Goal: Information Seeking & Learning: Learn about a topic

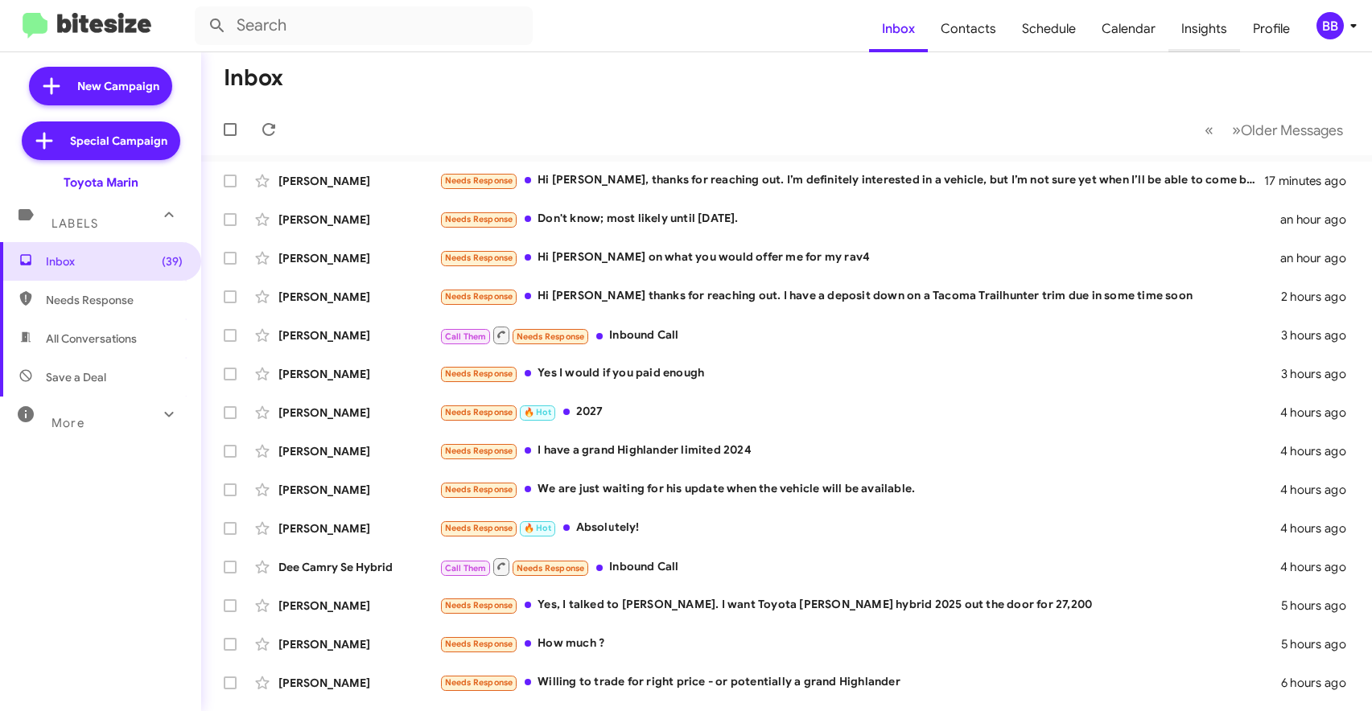
click at [1212, 35] on span "Insights" at bounding box center [1205, 29] width 72 height 47
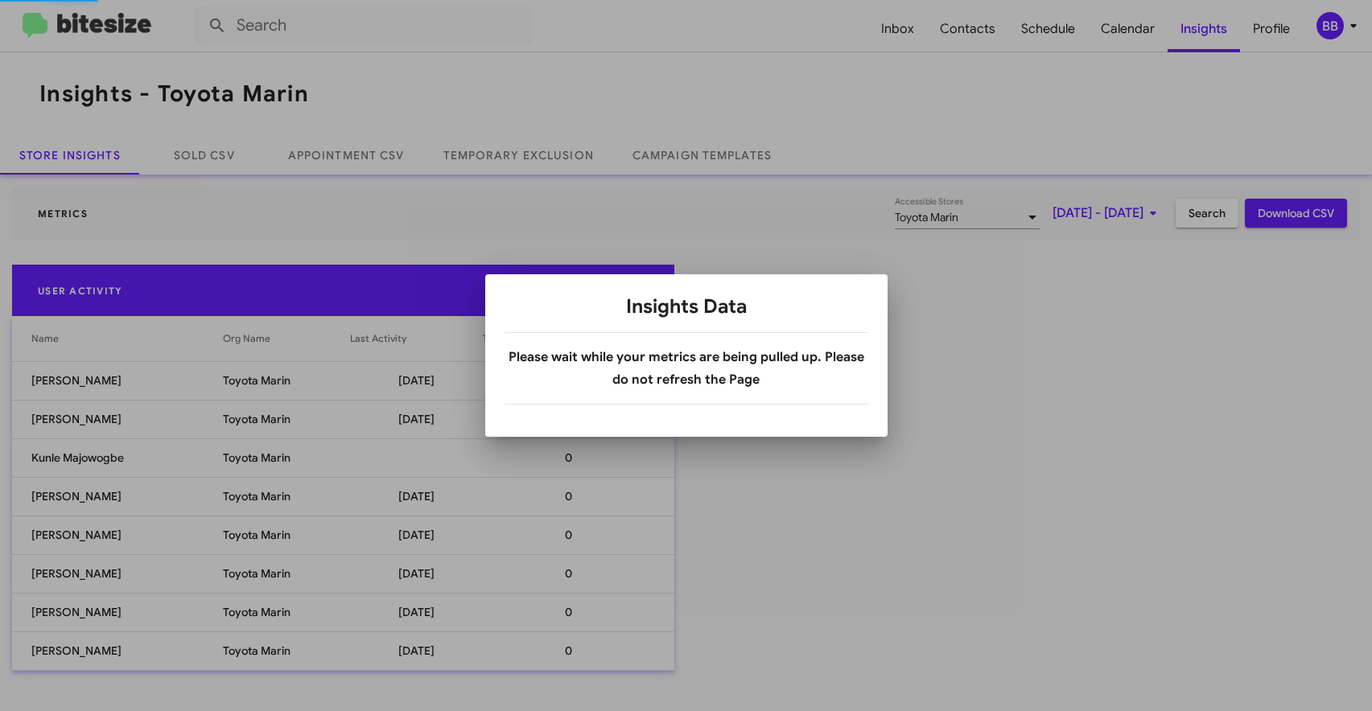
click at [1328, 24] on div "BB" at bounding box center [1330, 25] width 27 height 27
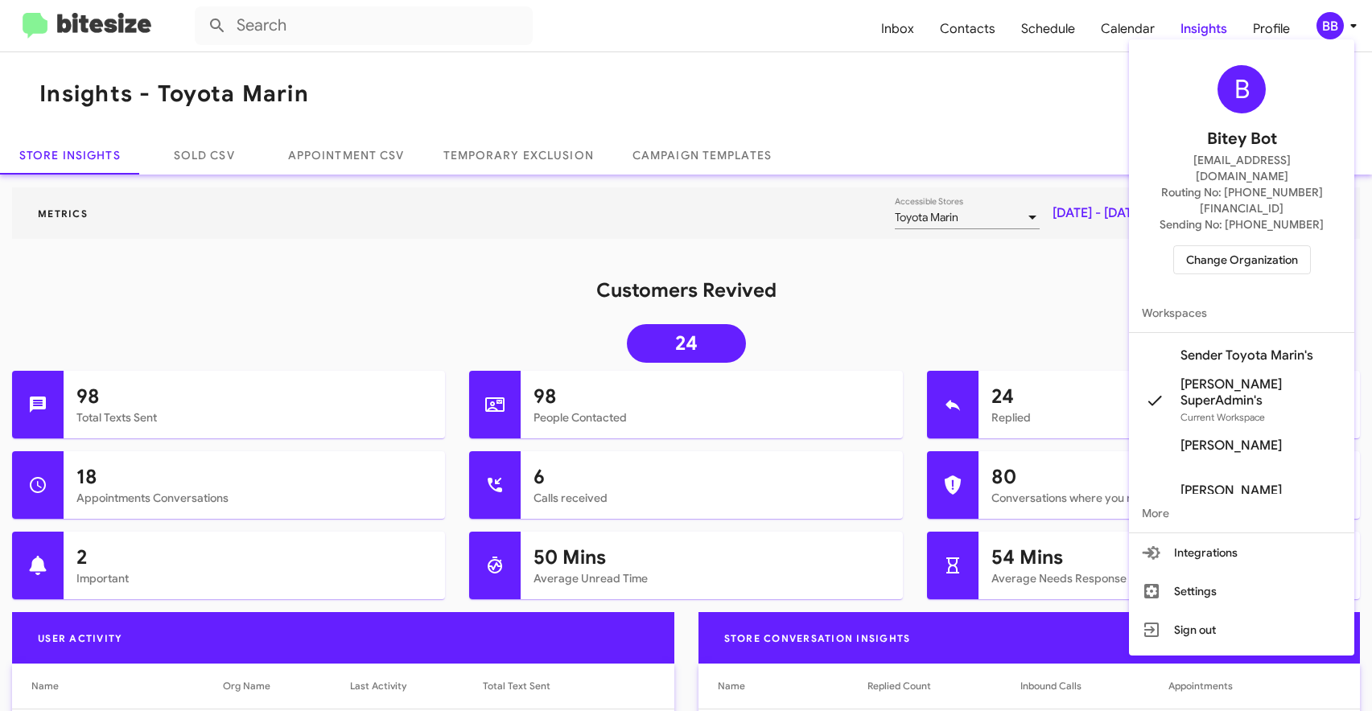
click at [1240, 246] on span "Change Organization" at bounding box center [1242, 259] width 112 height 27
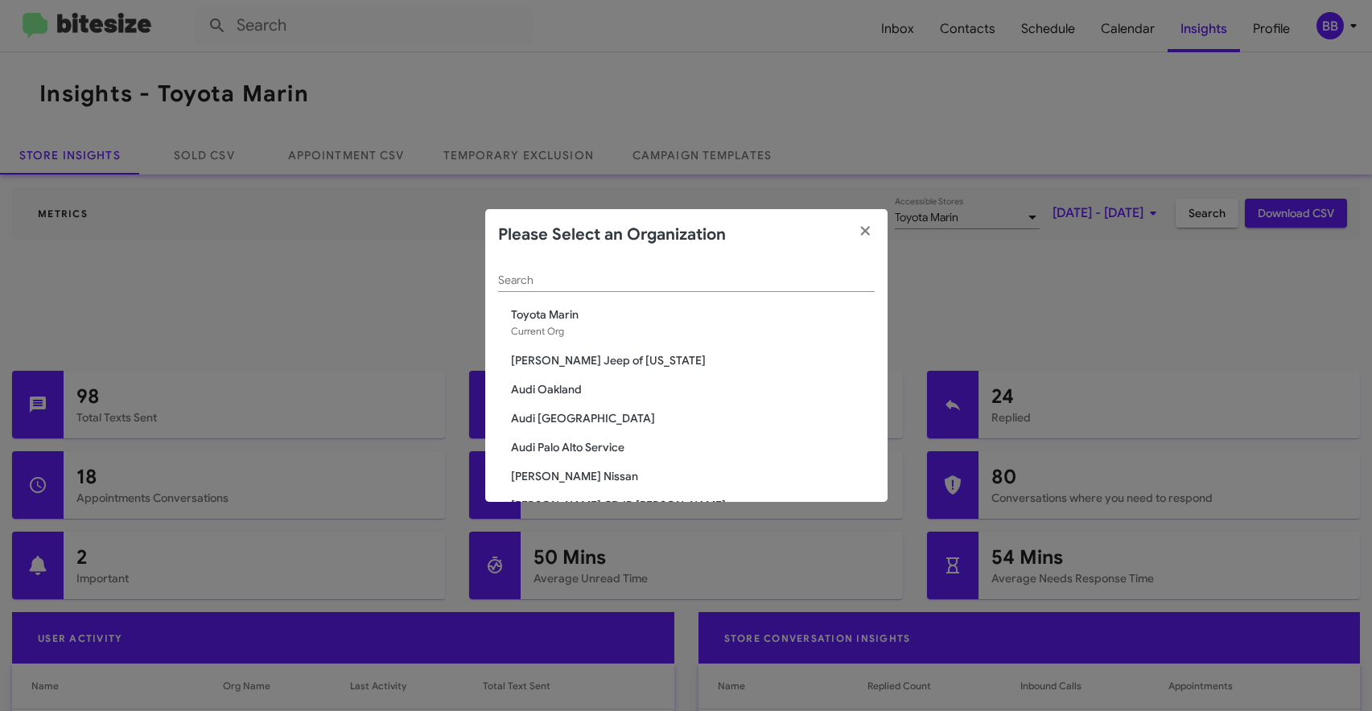
click at [732, 289] on div "Search" at bounding box center [686, 276] width 377 height 31
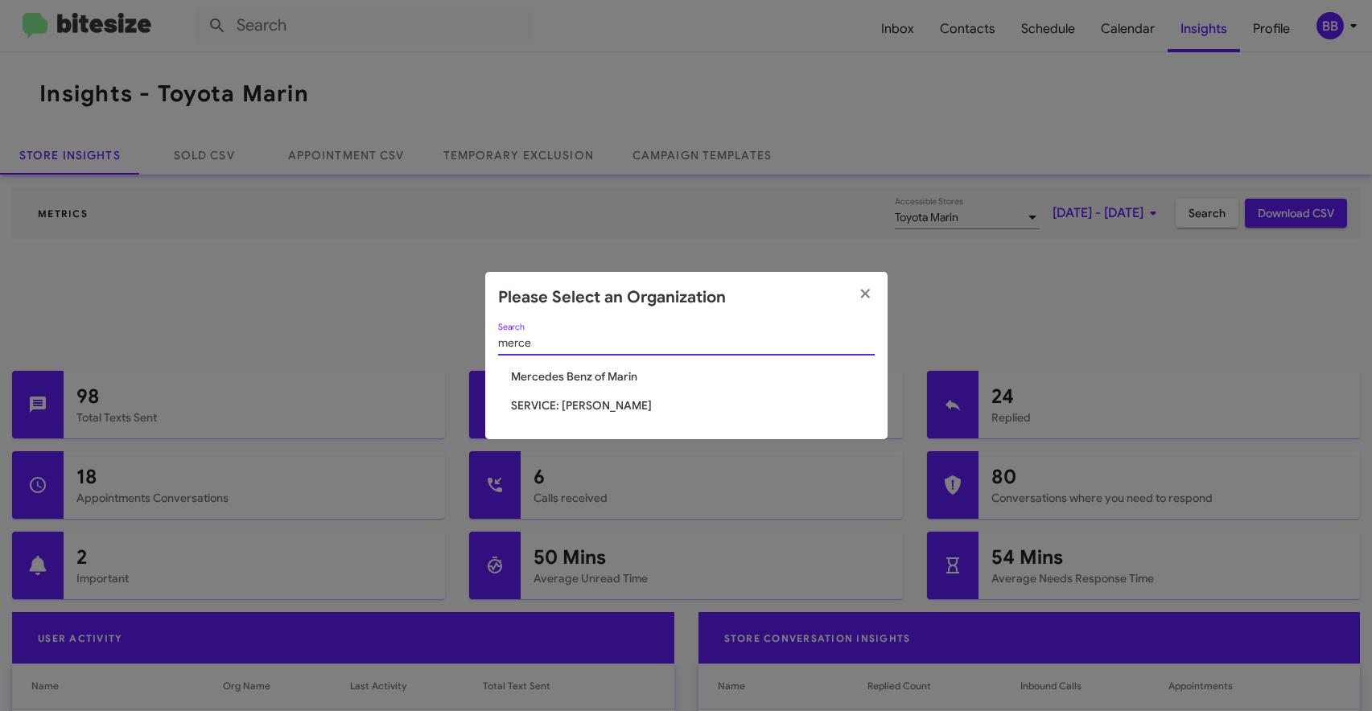
type input "merce"
click at [538, 375] on span "Mercedes Benz of Marin" at bounding box center [693, 377] width 364 height 16
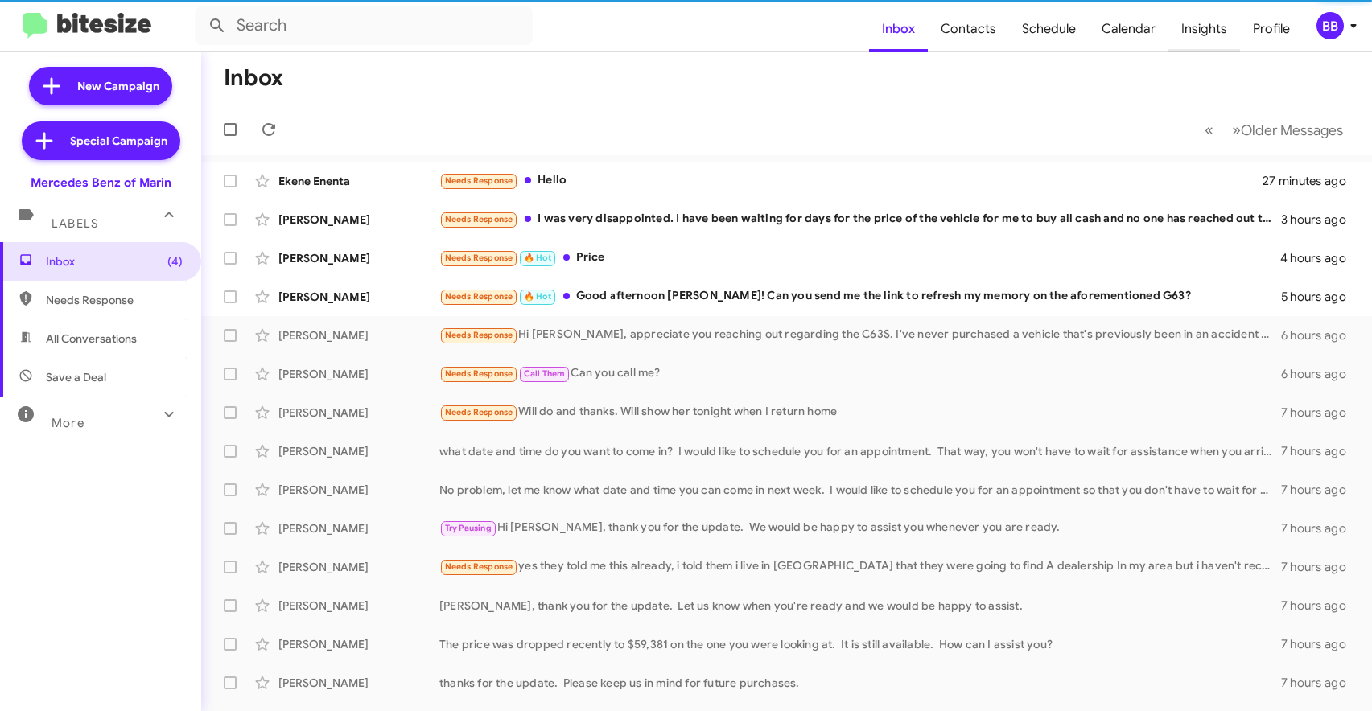
click at [1194, 33] on span "Insights" at bounding box center [1205, 29] width 72 height 47
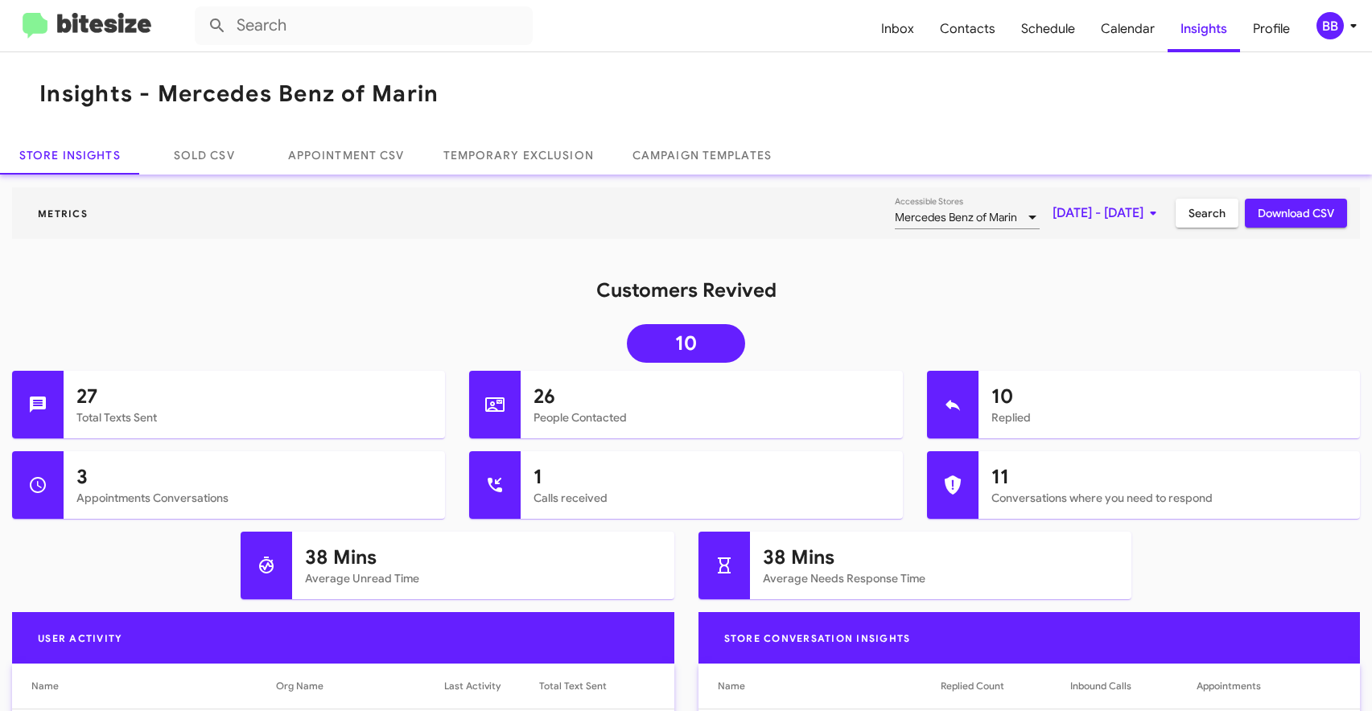
click at [1054, 214] on span "[DATE] - [DATE]" at bounding box center [1108, 213] width 110 height 29
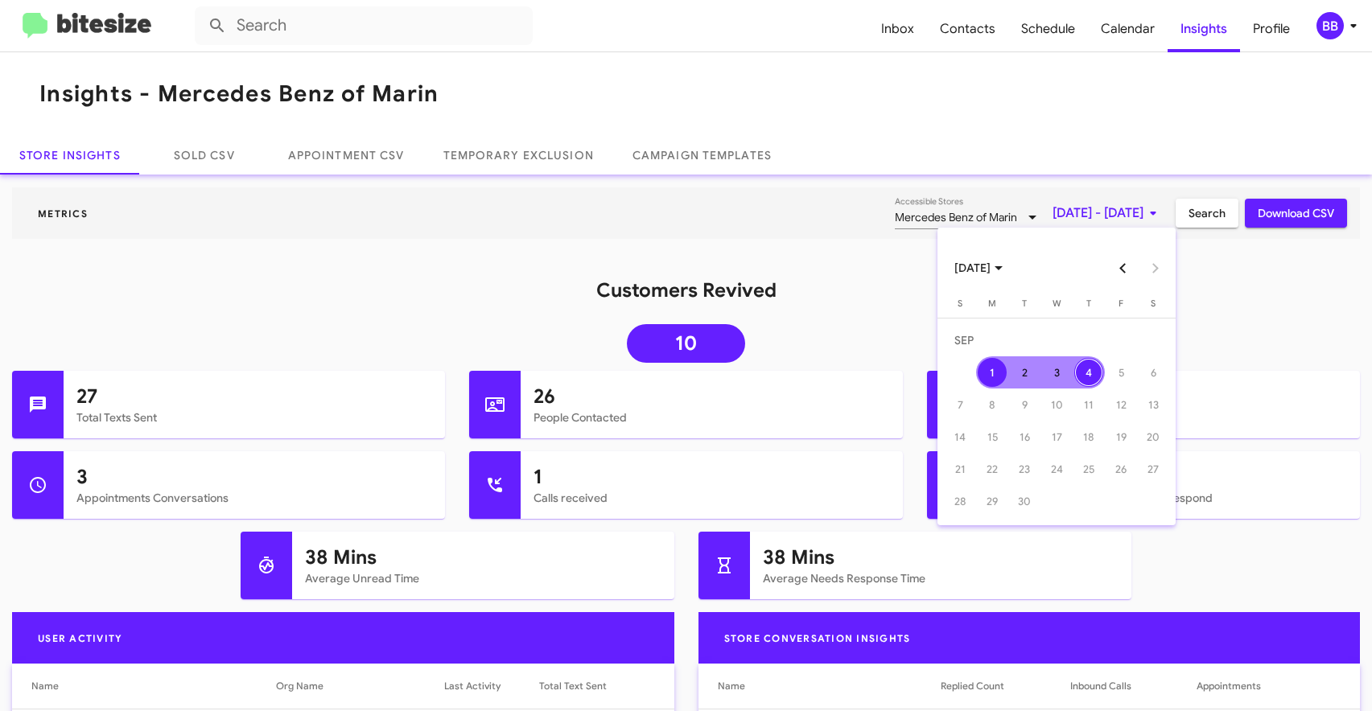
click at [1124, 271] on button "Previous month" at bounding box center [1123, 268] width 32 height 32
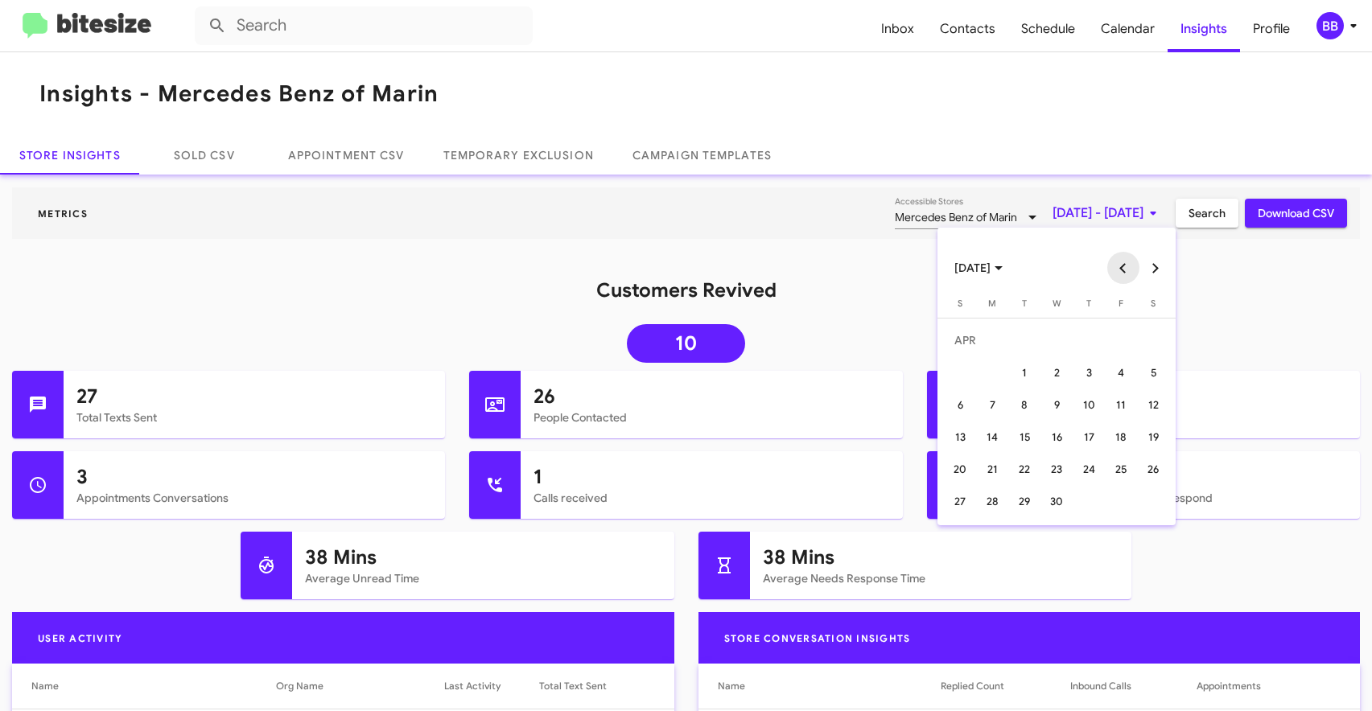
click at [1124, 271] on button "Previous month" at bounding box center [1123, 268] width 32 height 32
click at [1057, 348] on div "1" at bounding box center [1056, 340] width 29 height 29
click at [1159, 270] on button "Next month" at bounding box center [1156, 268] width 32 height 32
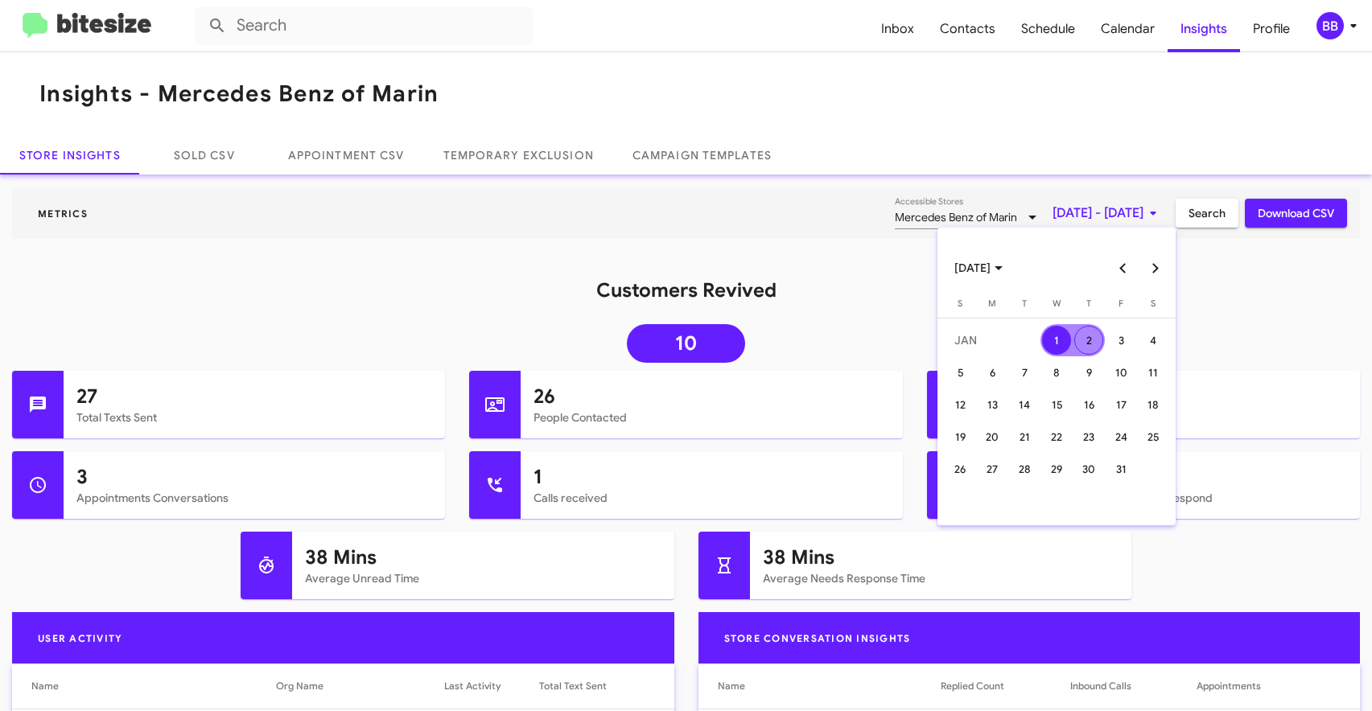
click at [1159, 270] on button "Next month" at bounding box center [1156, 268] width 32 height 32
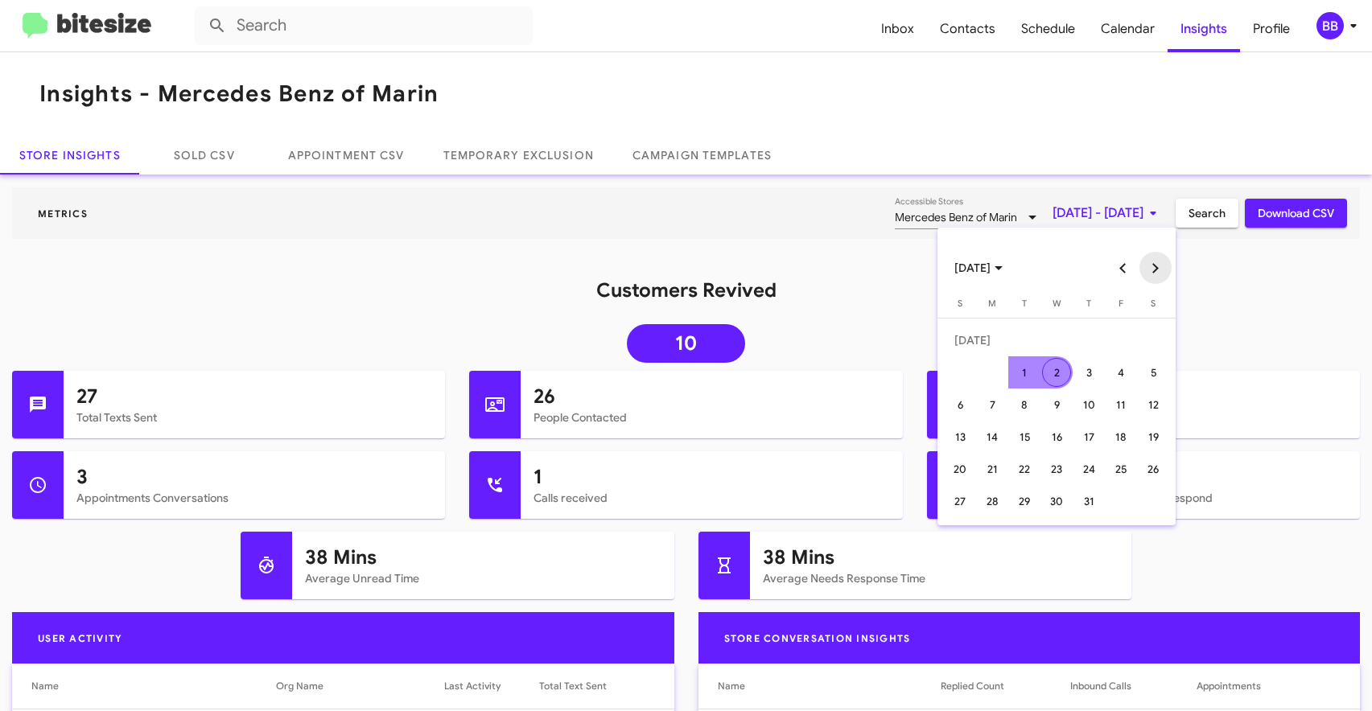
click at [1159, 270] on button "Next month" at bounding box center [1156, 268] width 32 height 32
click at [1128, 269] on button "Previous month" at bounding box center [1123, 268] width 32 height 32
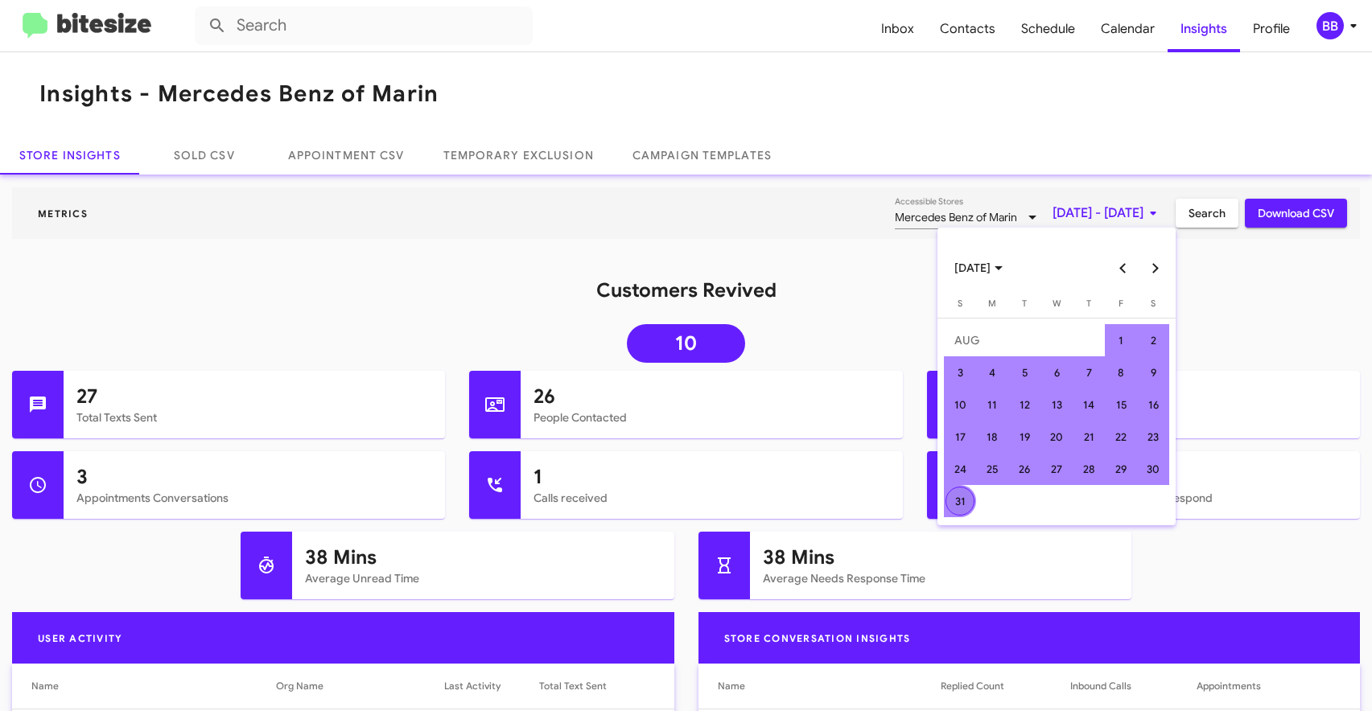
click at [967, 501] on div "31" at bounding box center [960, 501] width 29 height 29
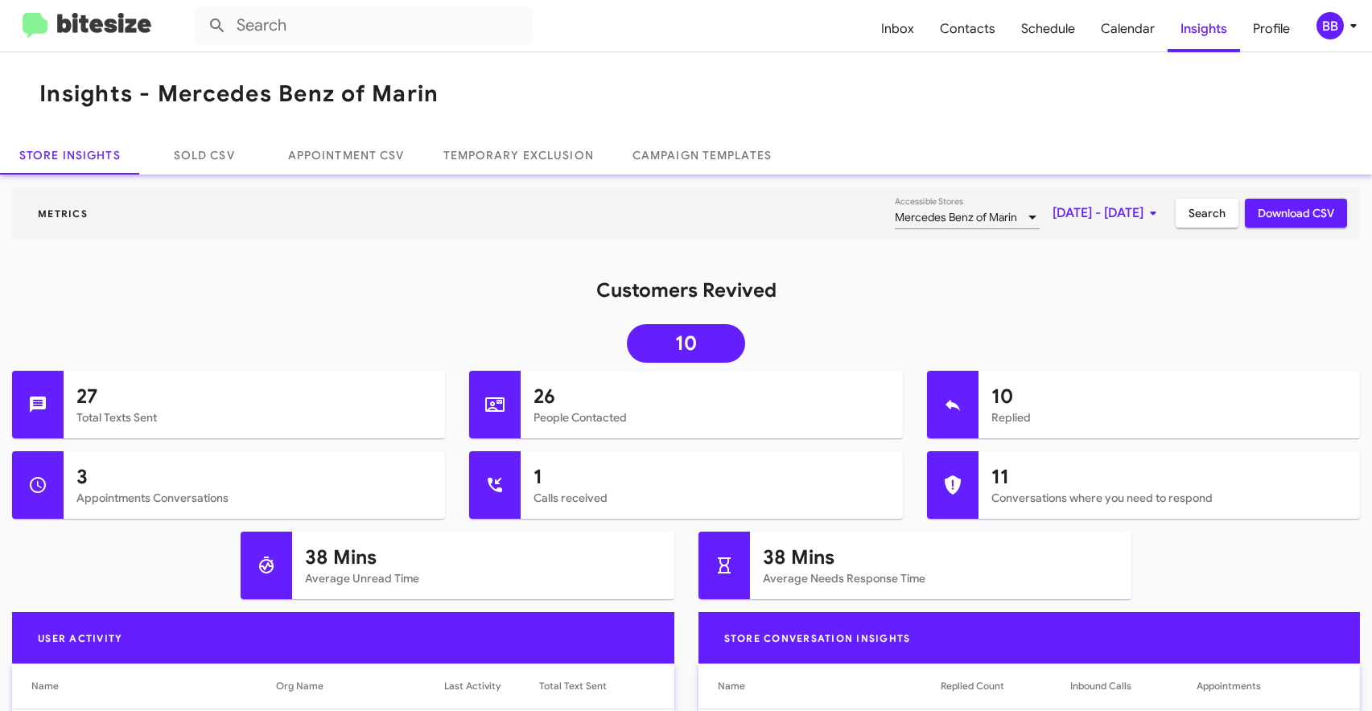
click at [1203, 219] on span "Search" at bounding box center [1207, 213] width 37 height 29
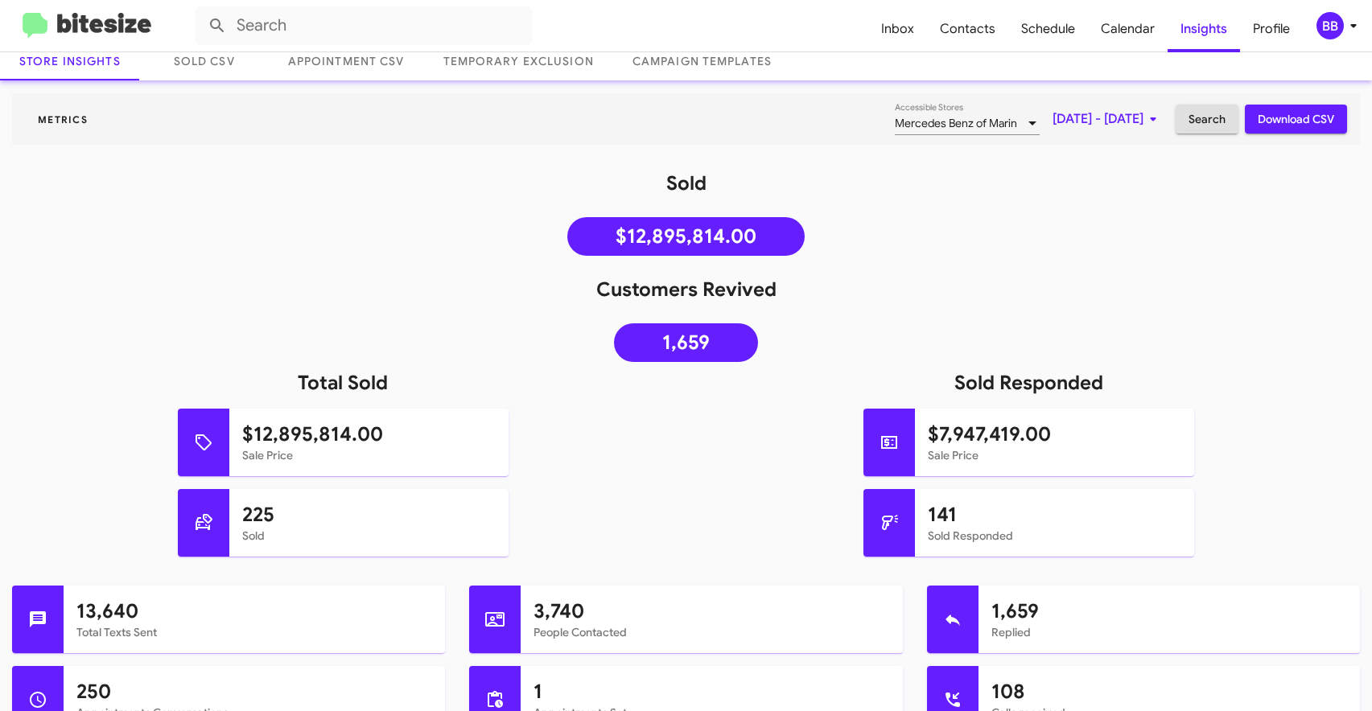
scroll to position [71, 0]
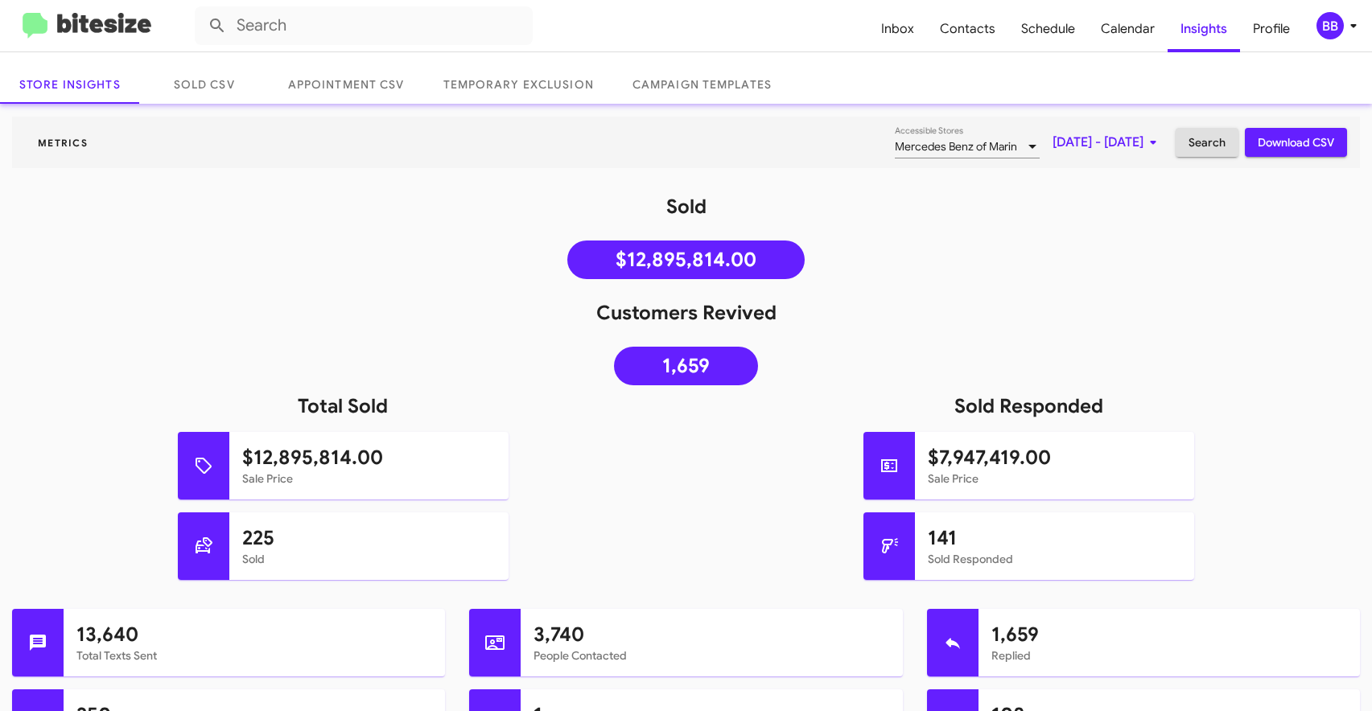
click at [1053, 130] on span "[DATE] - [DATE]" at bounding box center [1108, 142] width 110 height 29
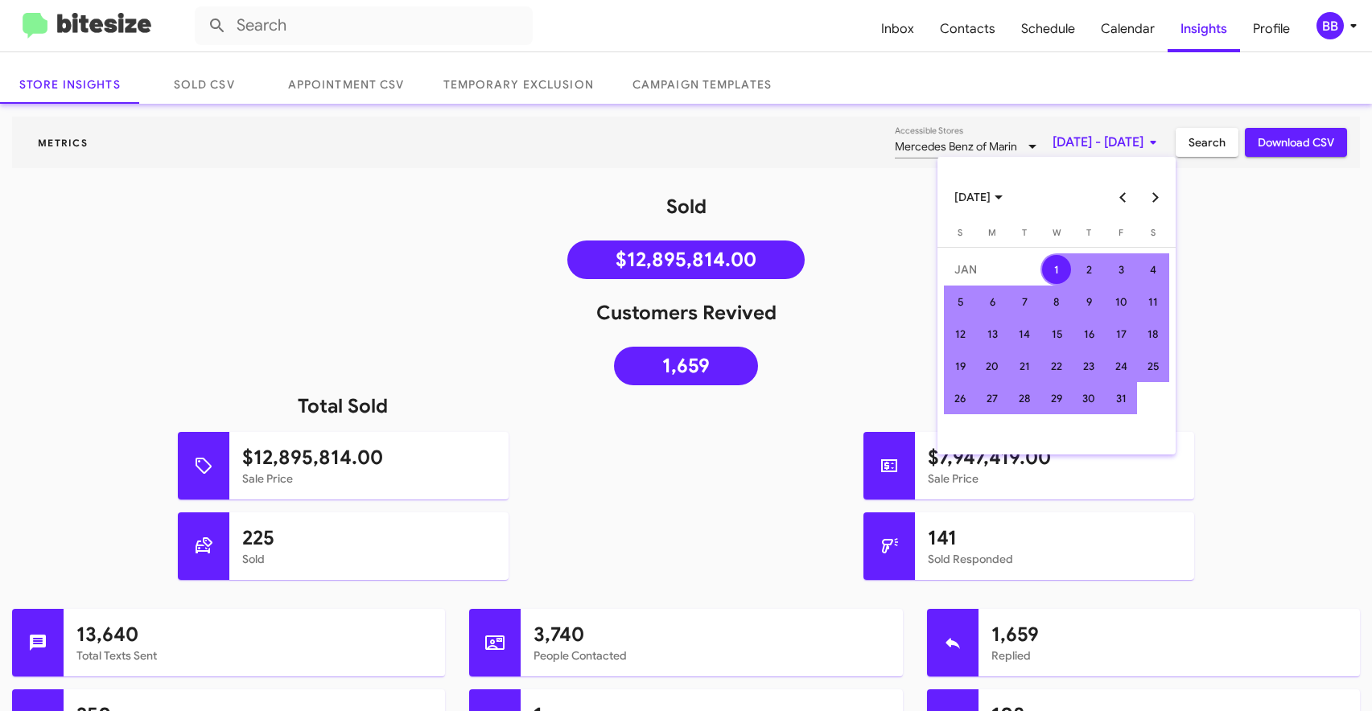
click at [1122, 194] on button "Previous month" at bounding box center [1123, 197] width 32 height 32
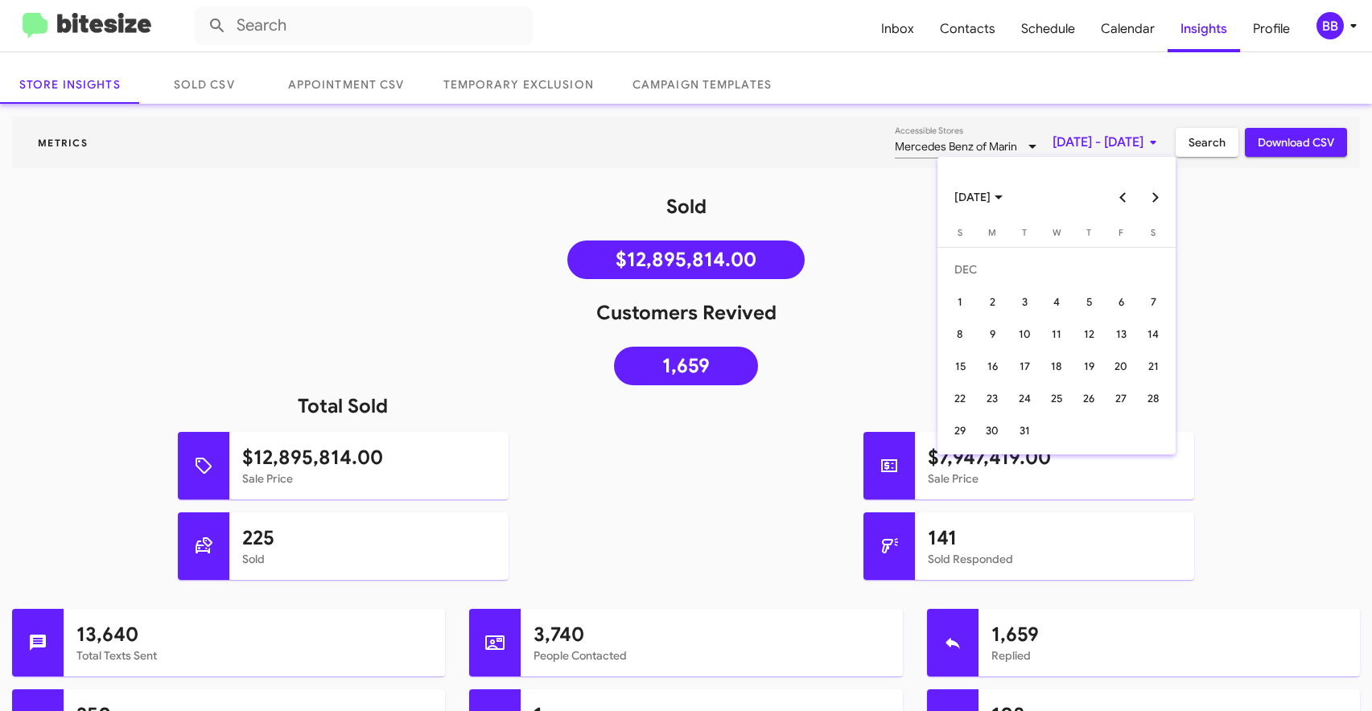
click at [1122, 194] on button "Previous month" at bounding box center [1123, 197] width 32 height 32
click at [1062, 307] on div "4" at bounding box center [1056, 301] width 29 height 29
click at [1156, 200] on button "Next month" at bounding box center [1156, 197] width 32 height 32
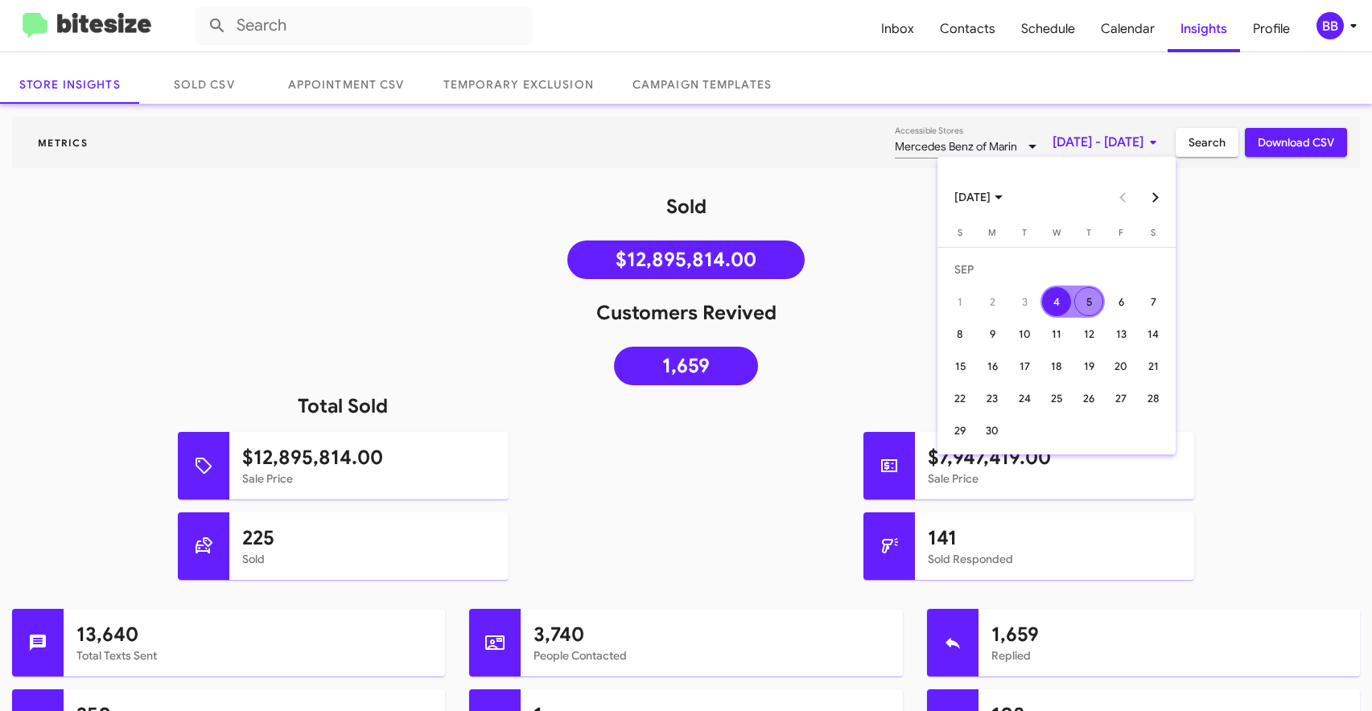
click at [1156, 200] on button "Next month" at bounding box center [1156, 197] width 32 height 32
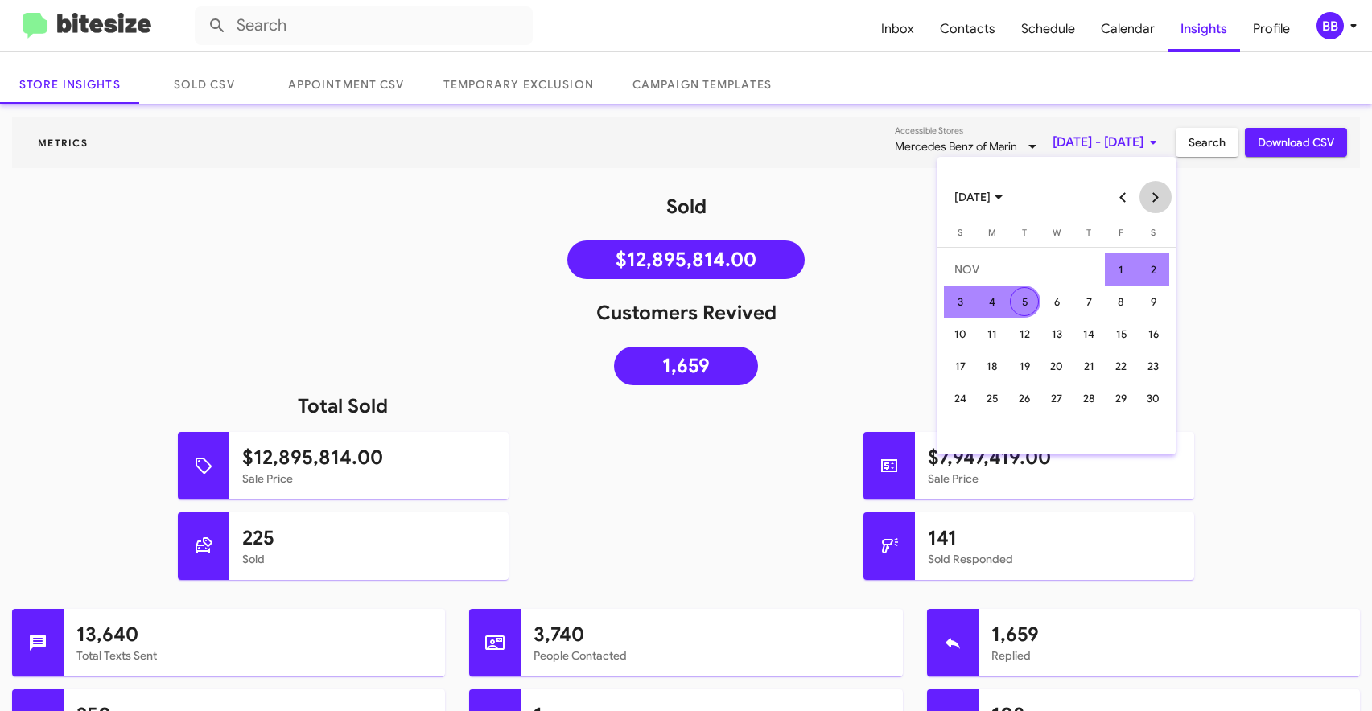
click at [1156, 200] on button "Next month" at bounding box center [1156, 197] width 32 height 32
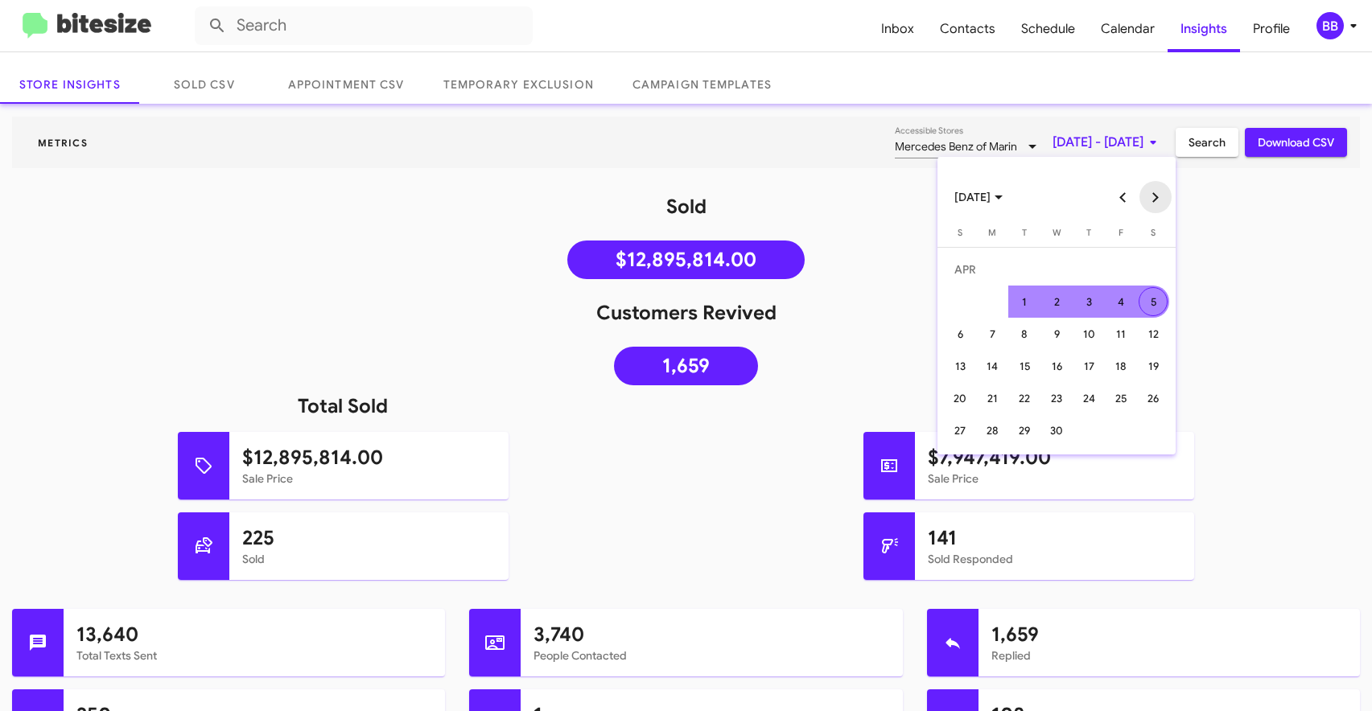
click at [1156, 200] on button "Next month" at bounding box center [1156, 197] width 32 height 32
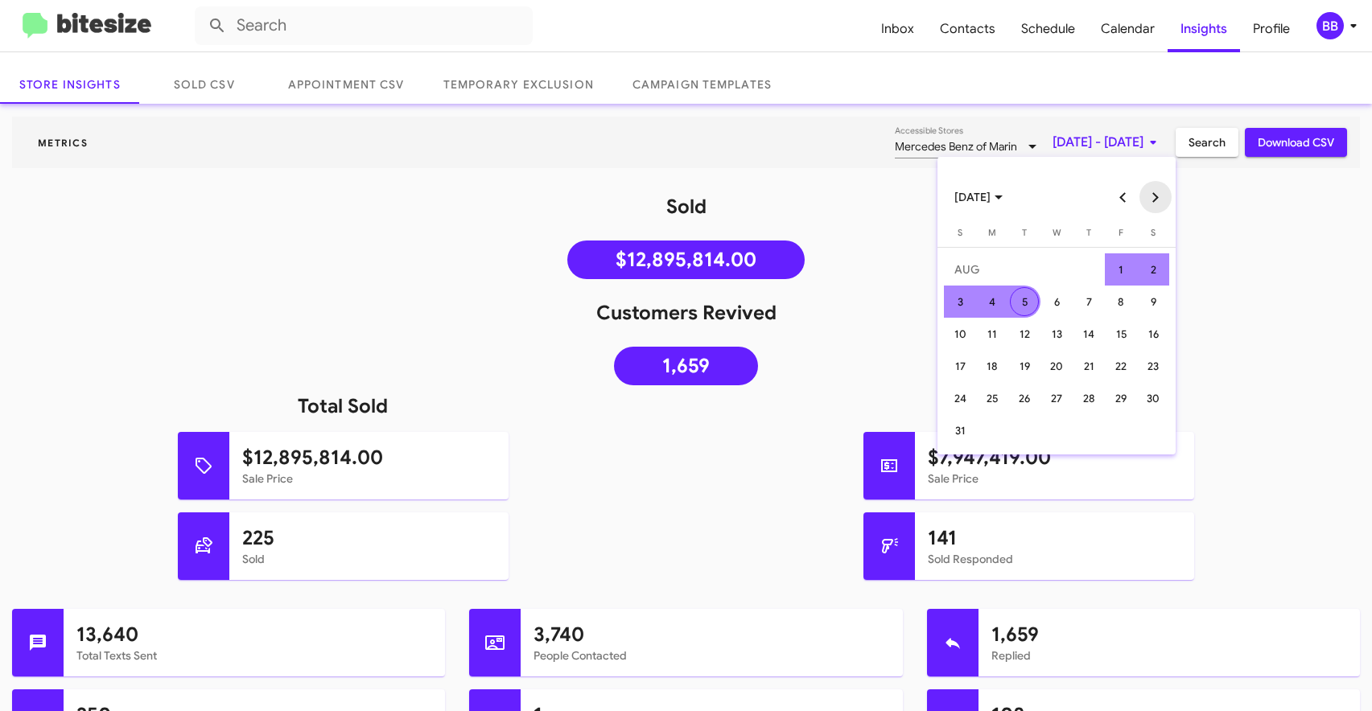
click at [1156, 200] on button "Next month" at bounding box center [1156, 197] width 32 height 32
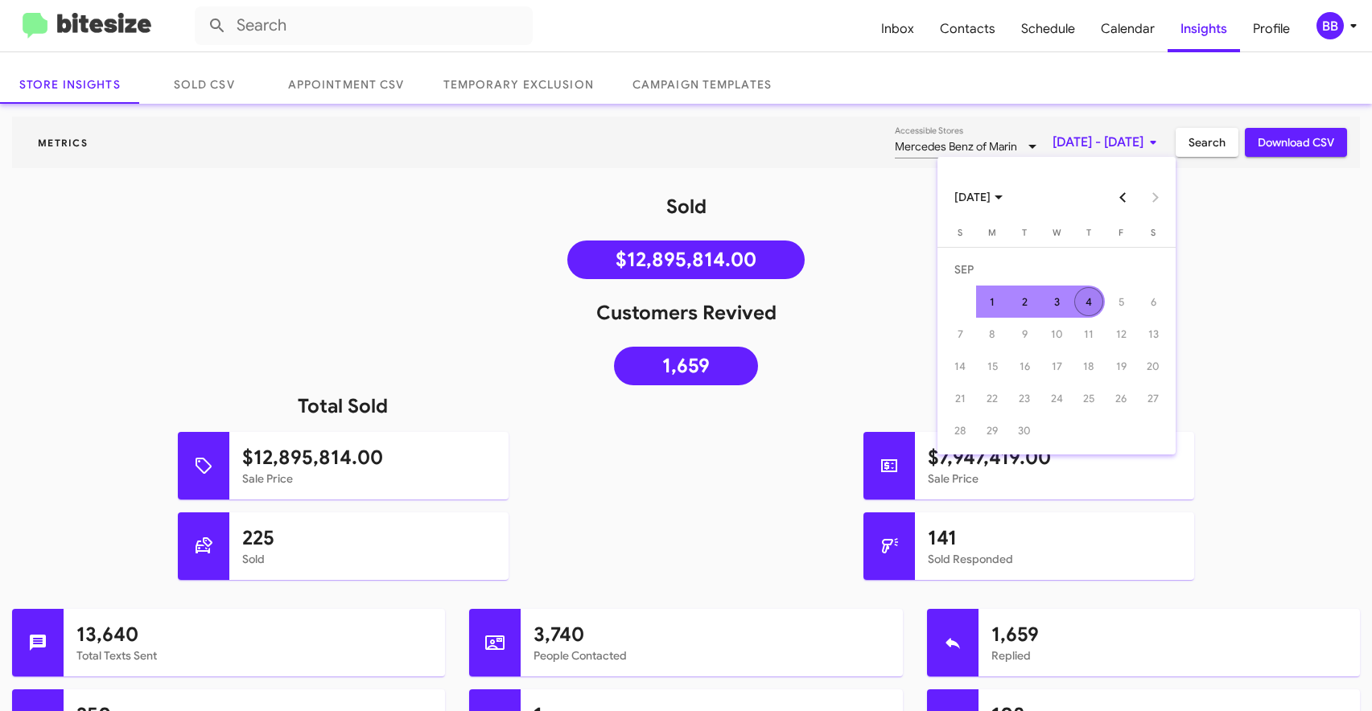
click at [1084, 303] on div "4" at bounding box center [1088, 301] width 29 height 29
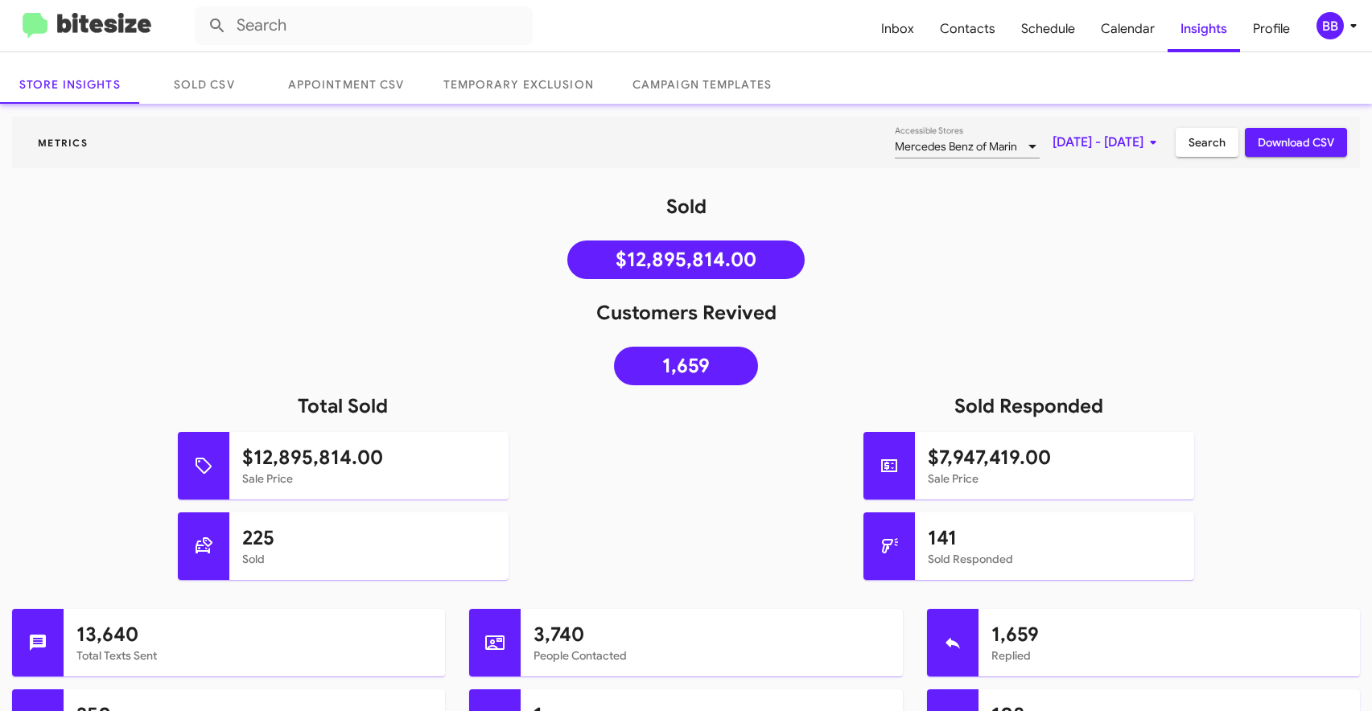
click at [1205, 150] on span "Search" at bounding box center [1207, 142] width 37 height 29
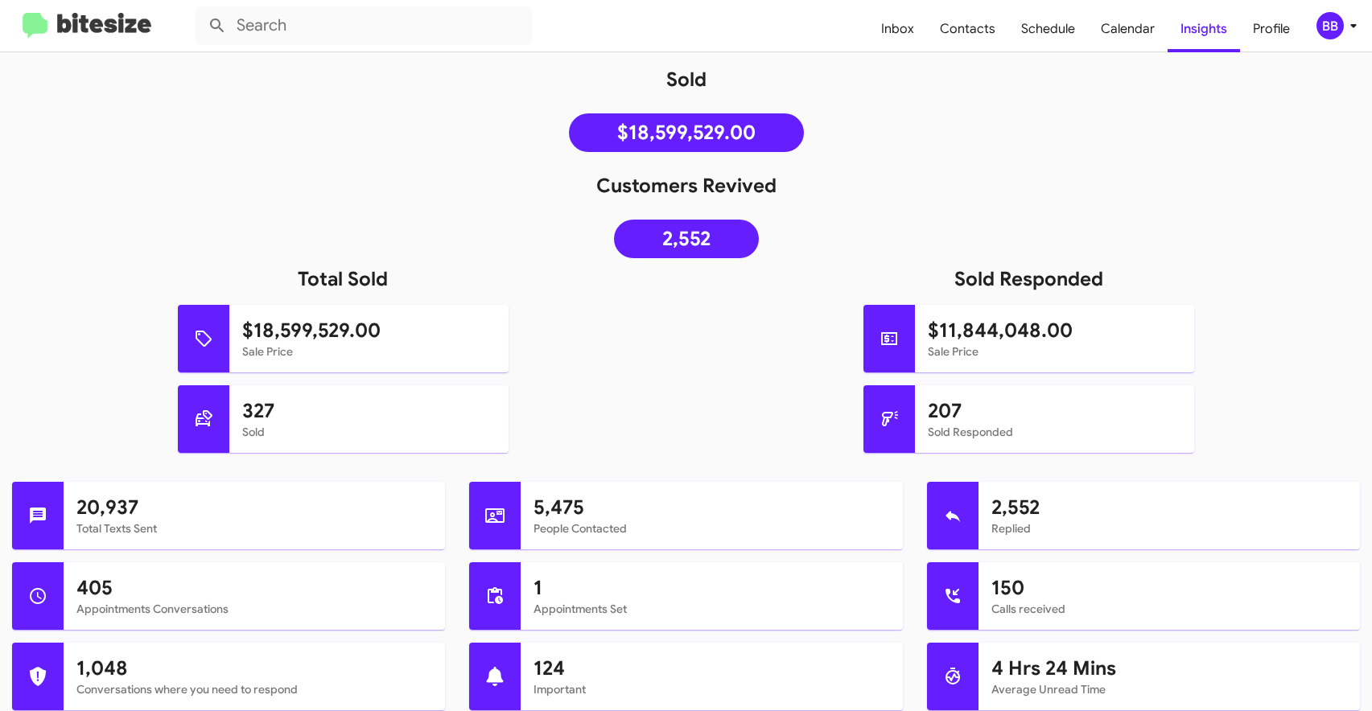
scroll to position [0, 0]
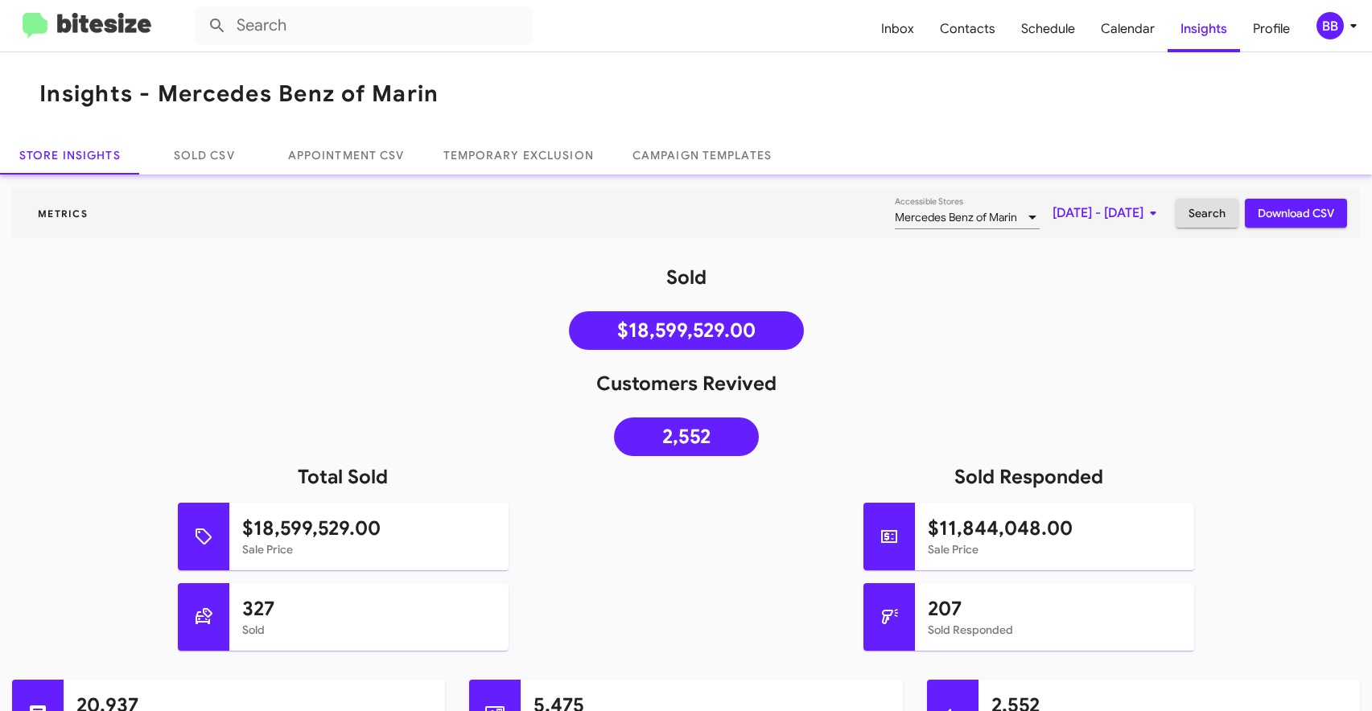
click at [925, 205] on div "Mercedes Benz of Marin Accessible Stores" at bounding box center [967, 213] width 145 height 31
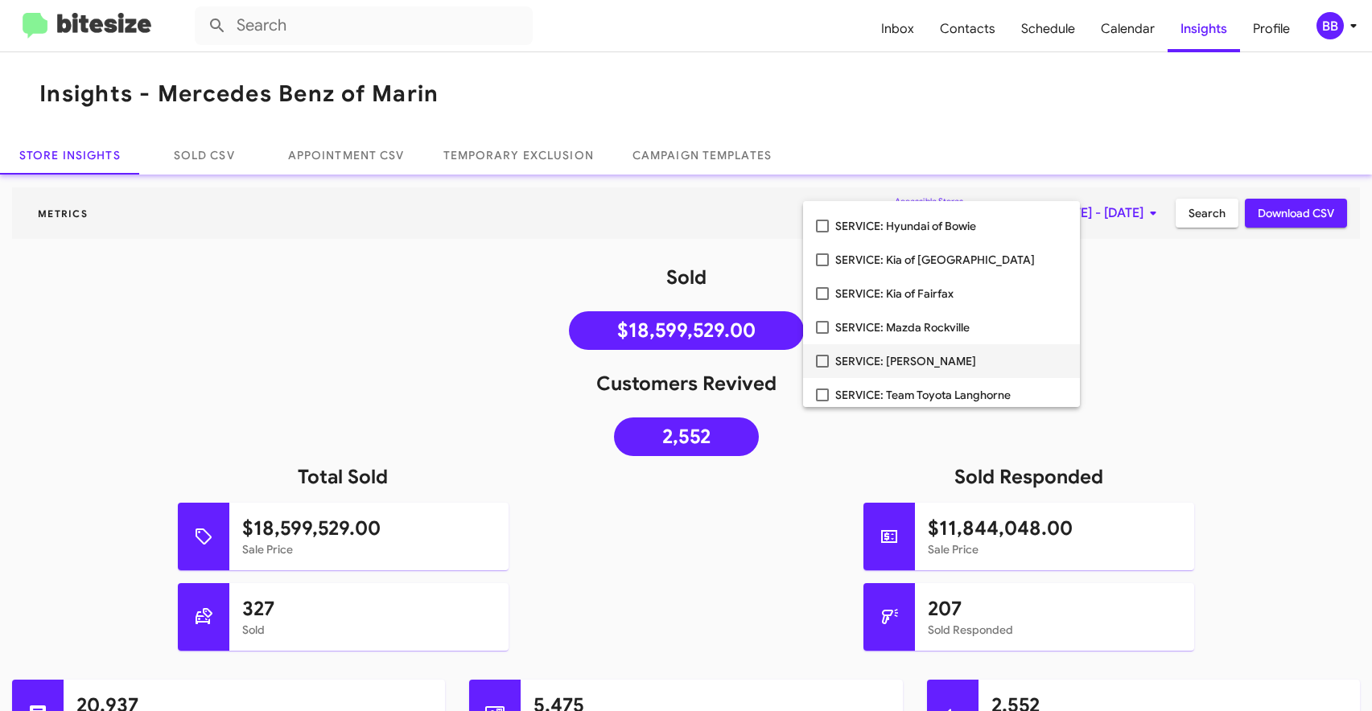
click at [820, 366] on mat-pseudo-checkbox at bounding box center [822, 361] width 13 height 13
click at [1174, 358] on div at bounding box center [686, 355] width 1372 height 711
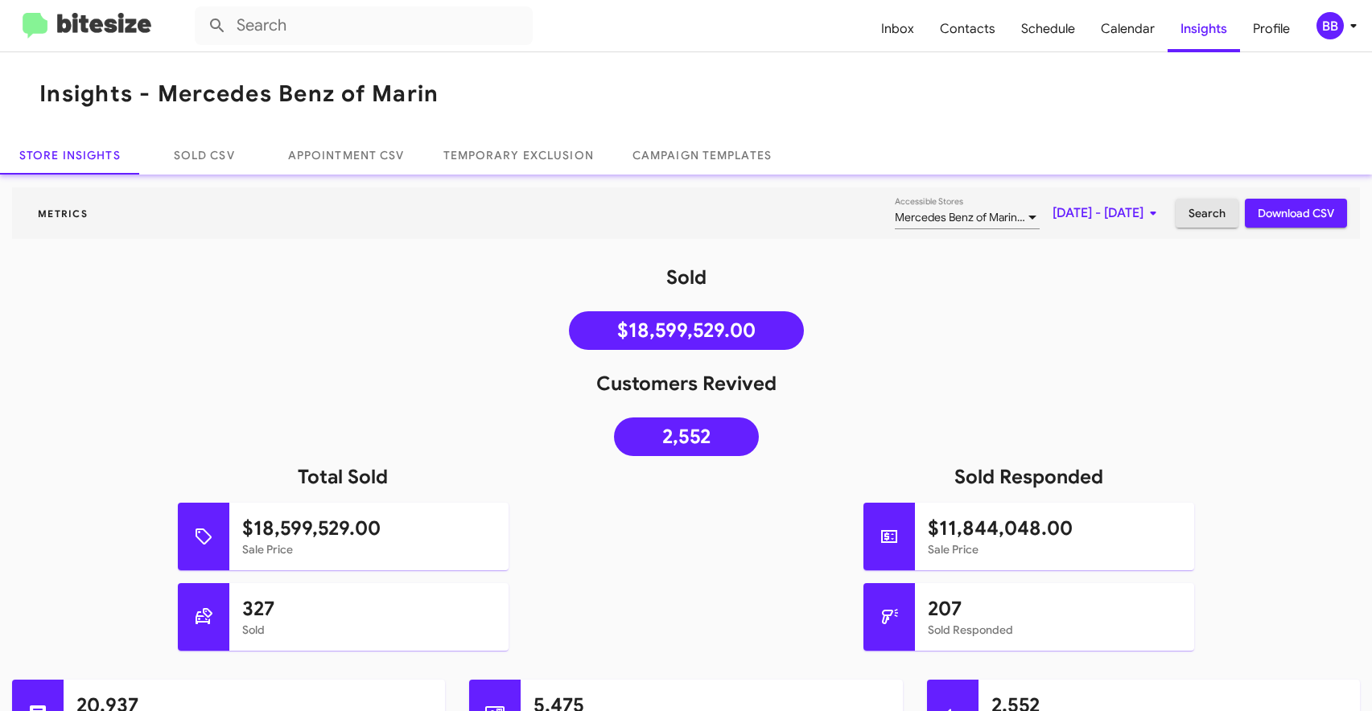
click at [1213, 204] on span "Search" at bounding box center [1207, 213] width 37 height 29
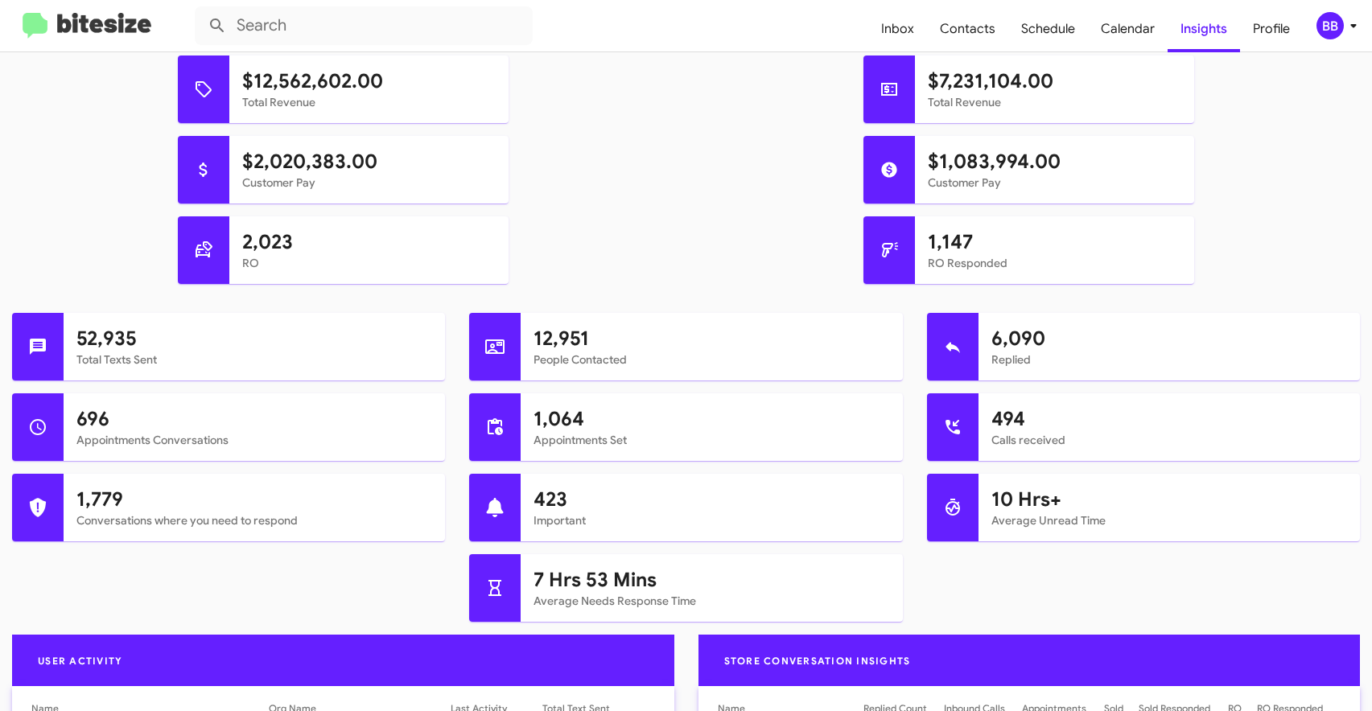
scroll to position [771, 0]
